Goal: Navigation & Orientation: Find specific page/section

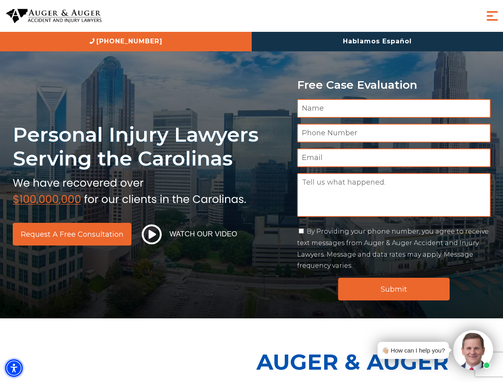
click at [14, 368] on img "Accessibility Menu" at bounding box center [14, 369] width 18 height 18
